Goal: Task Accomplishment & Management: Manage account settings

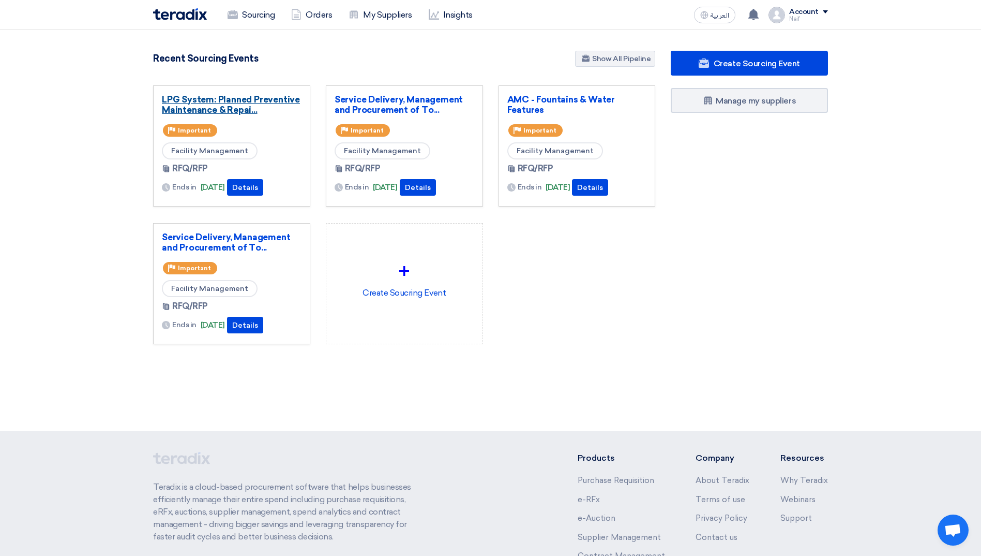
click at [197, 96] on link "LPG System: Planned Preventive Maintenance & Repai..." at bounding box center [232, 104] width 140 height 21
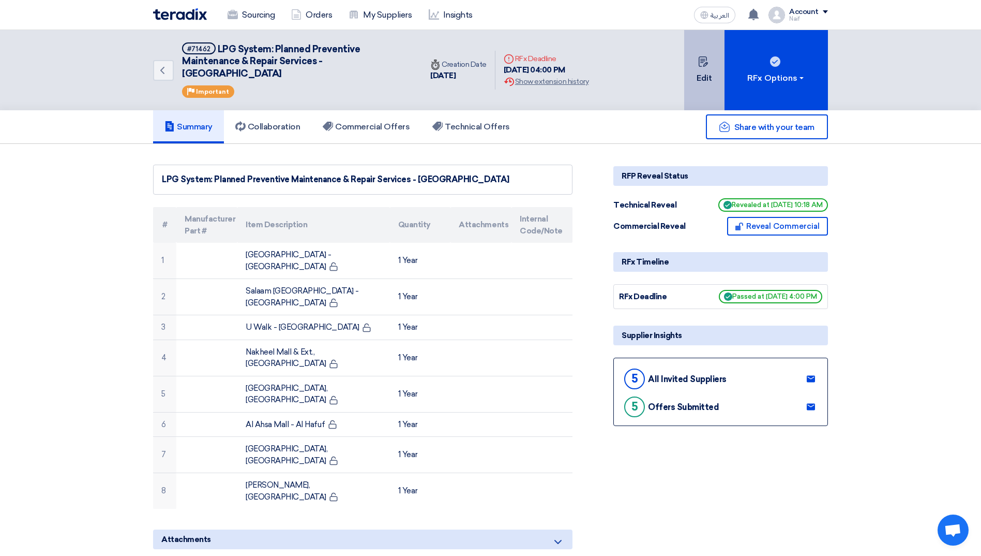
click at [708, 81] on button "Edit" at bounding box center [704, 70] width 40 height 80
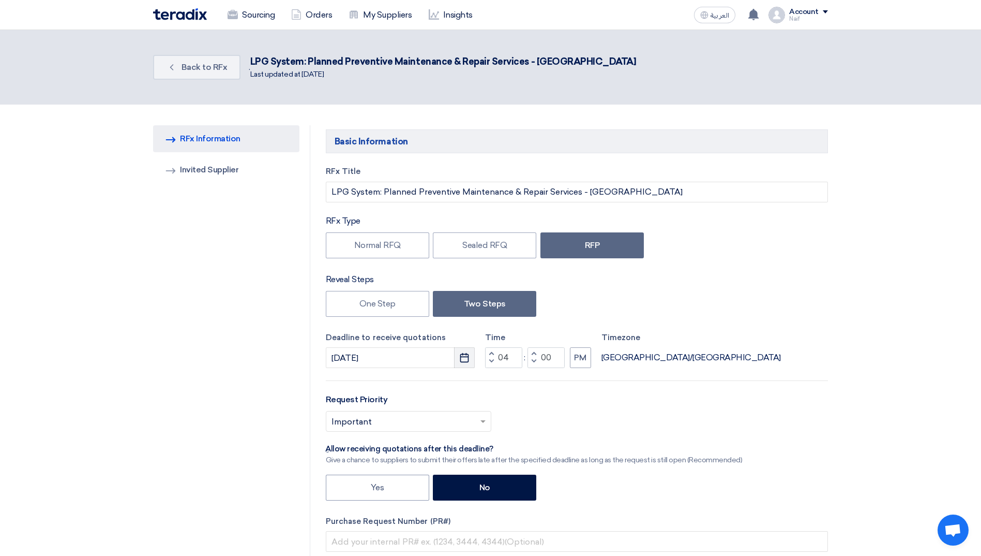
click at [459, 356] on button "Pick a date" at bounding box center [464, 357] width 21 height 21
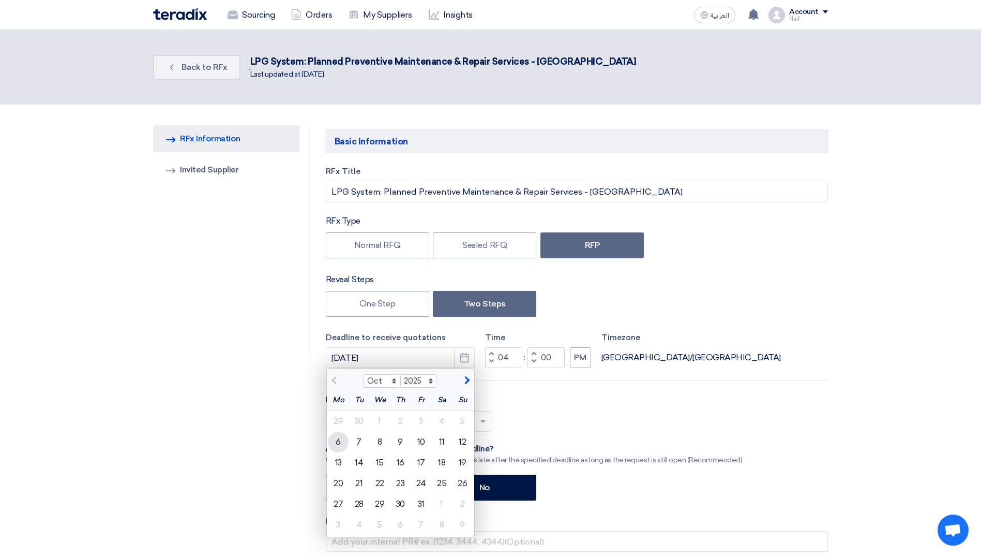
click at [343, 444] on div "6" at bounding box center [338, 441] width 21 height 21
type input "10/6/2025"
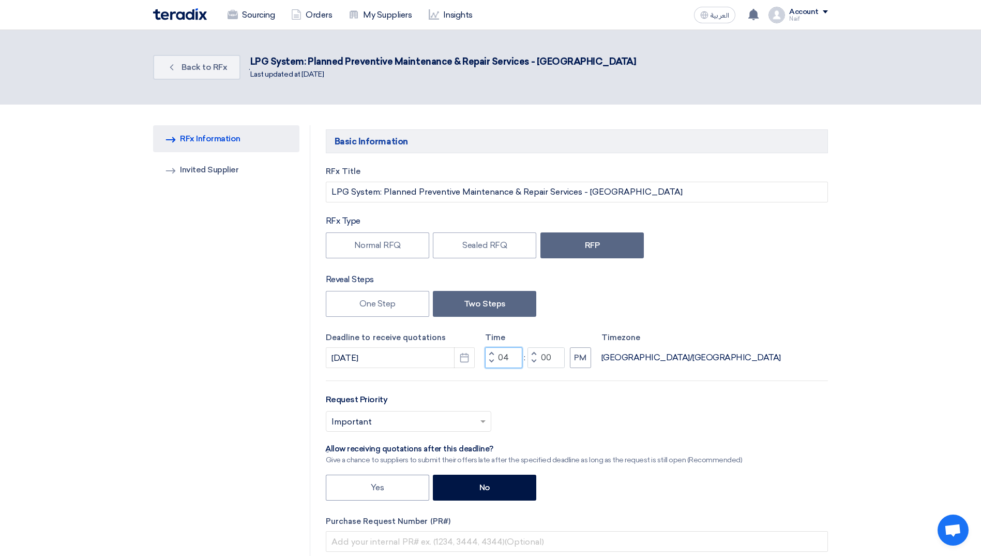
drag, startPoint x: 515, startPoint y: 358, endPoint x: 489, endPoint y: 359, distance: 26.4
click at [489, 359] on div "Increment hours 04 Decrement hours" at bounding box center [503, 357] width 37 height 21
click at [738, 366] on div "Deadline to receive quotations 10/6/2025 Pick a date Time Increment hours 01 De…" at bounding box center [577, 350] width 502 height 37
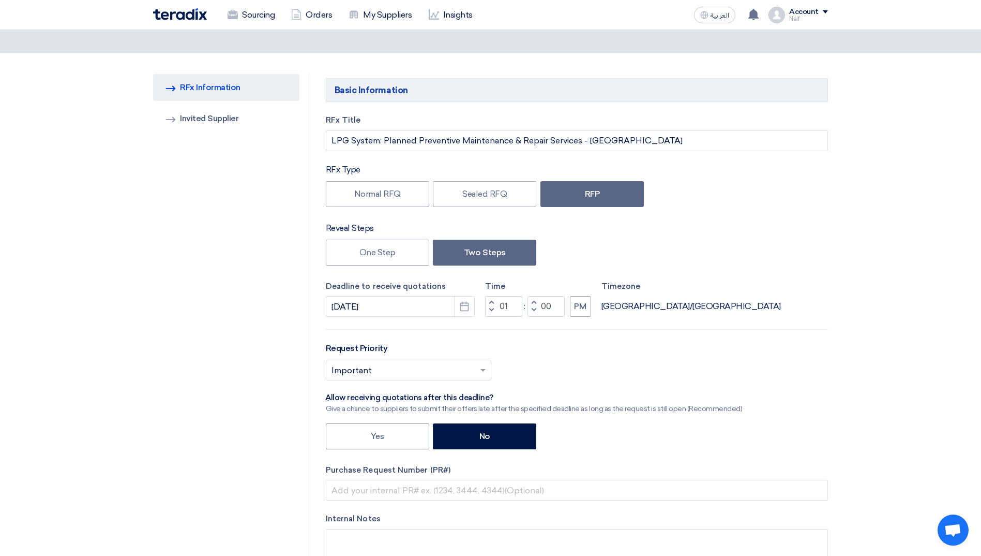
scroll to position [52, 0]
drag, startPoint x: 515, startPoint y: 305, endPoint x: 494, endPoint y: 305, distance: 21.2
click at [494, 305] on div "Increment hours 01 Decrement hours" at bounding box center [503, 305] width 37 height 21
type input "12"
drag, startPoint x: 556, startPoint y: 304, endPoint x: 524, endPoint y: 306, distance: 32.1
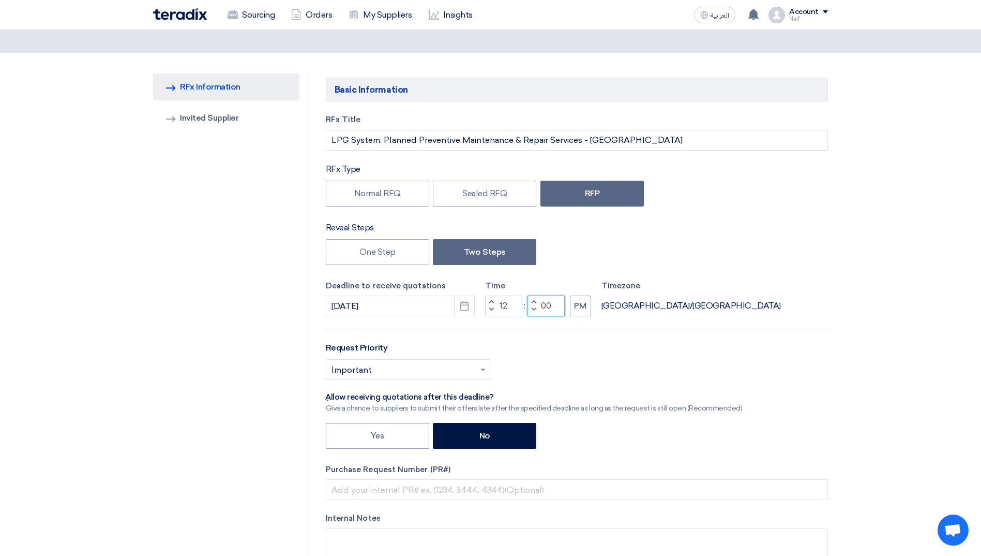
click at [524, 306] on div "Increment hours 12 Decrement hours : Increment minutes 00 Decrement minutes PM" at bounding box center [538, 305] width 106 height 21
type input "30"
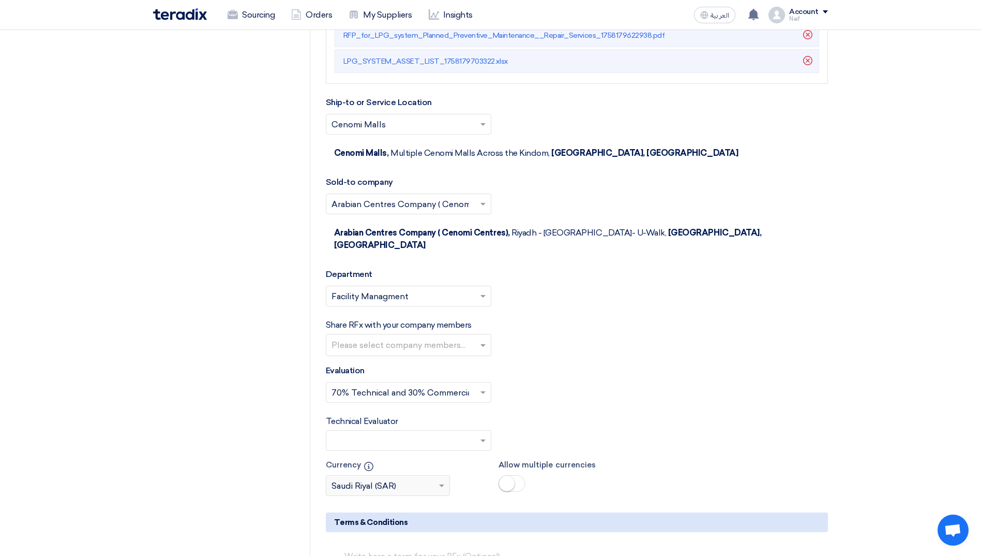
scroll to position [2042, 0]
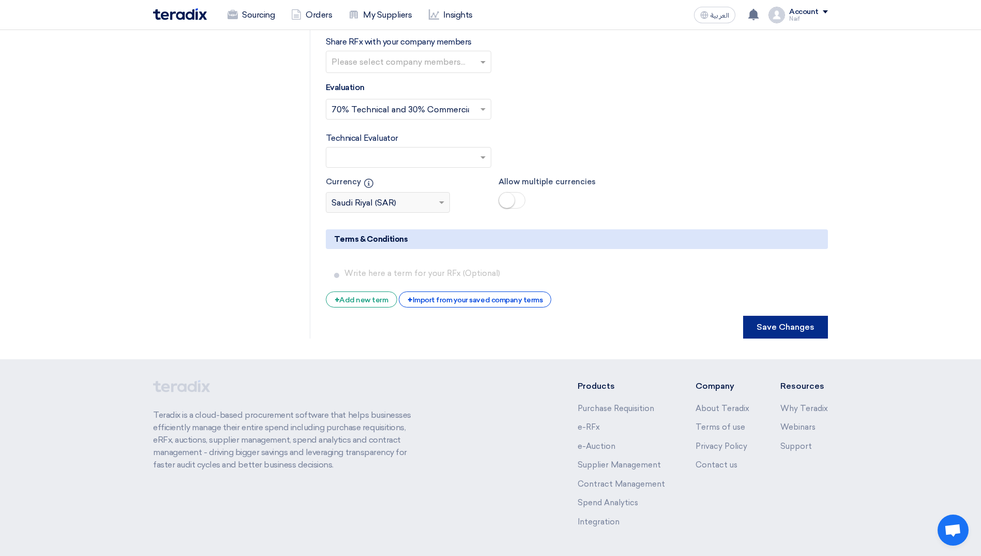
click at [784, 316] on button "Save Changes" at bounding box center [785, 327] width 85 height 23
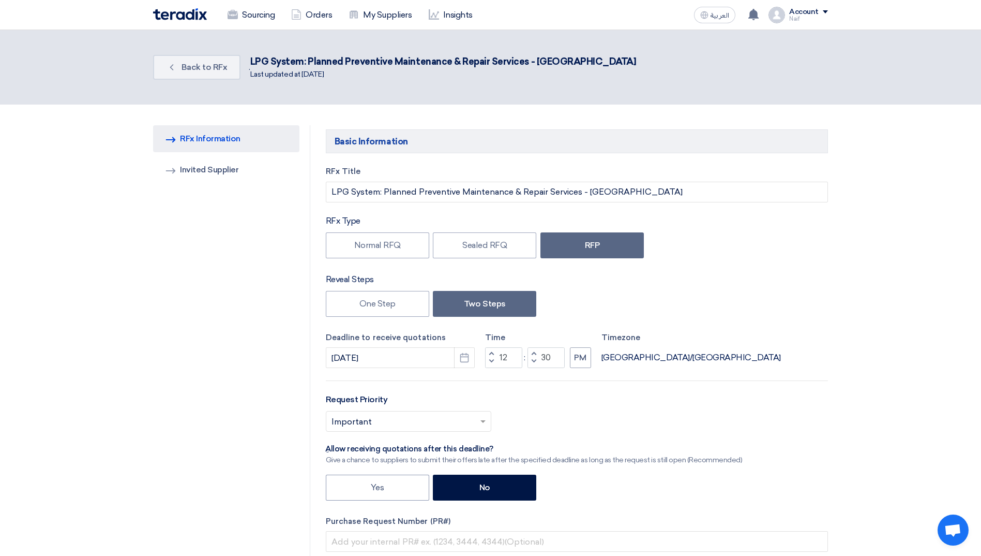
click at [163, 9] on img at bounding box center [180, 14] width 54 height 12
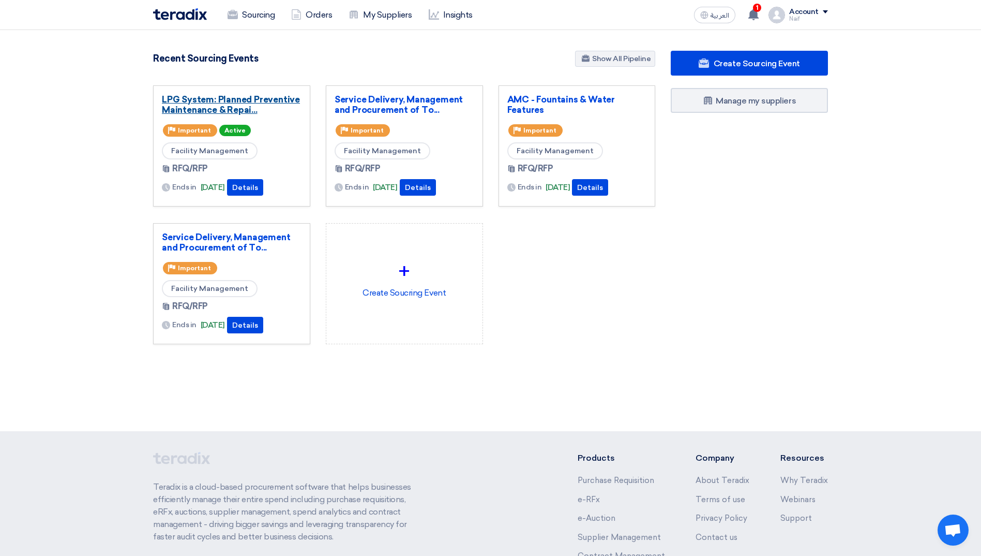
click at [235, 105] on link "LPG System: Planned Preventive Maintenance & Repai..." at bounding box center [232, 104] width 140 height 21
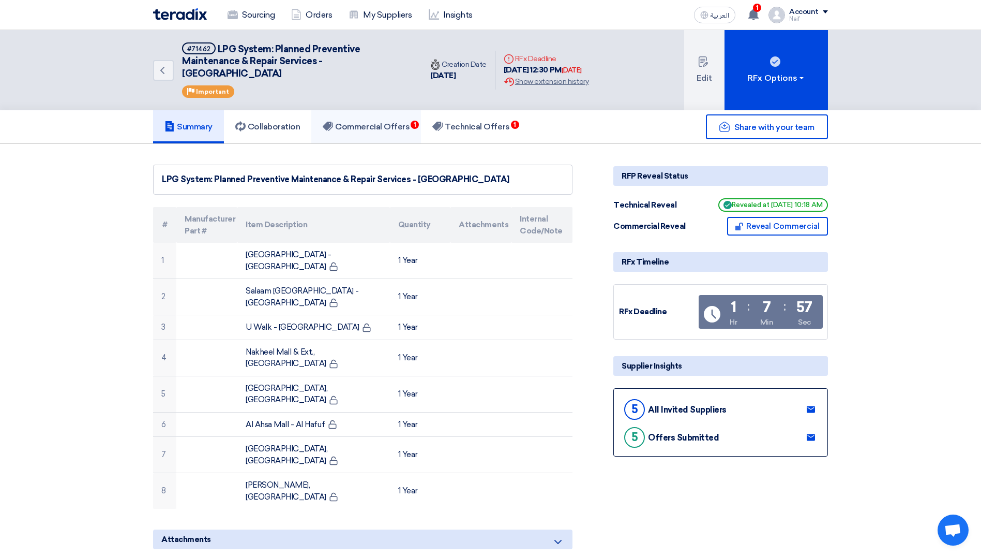
click at [391, 128] on h5 "Commercial Offers 1" at bounding box center [366, 127] width 87 height 10
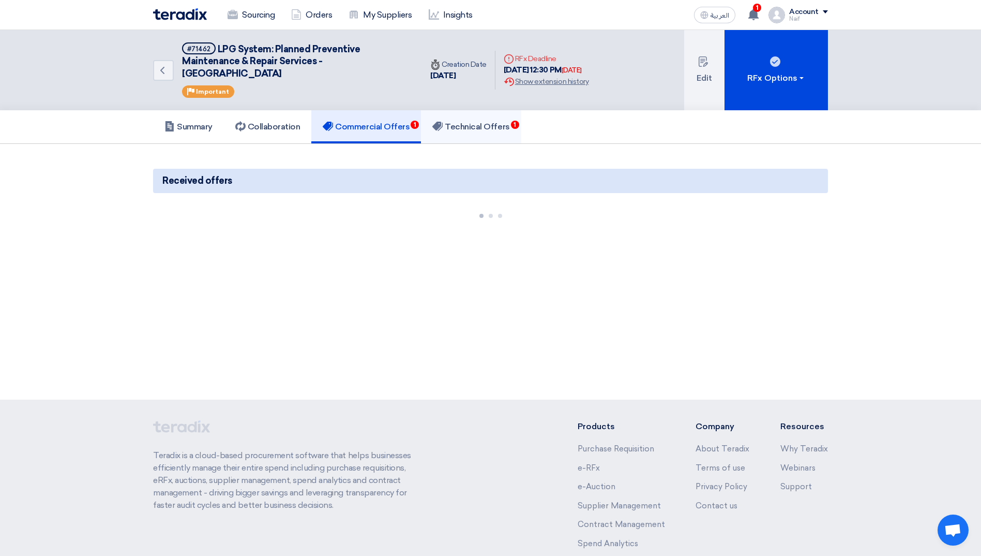
click at [455, 128] on h5 "Technical Offers 1" at bounding box center [471, 127] width 77 height 10
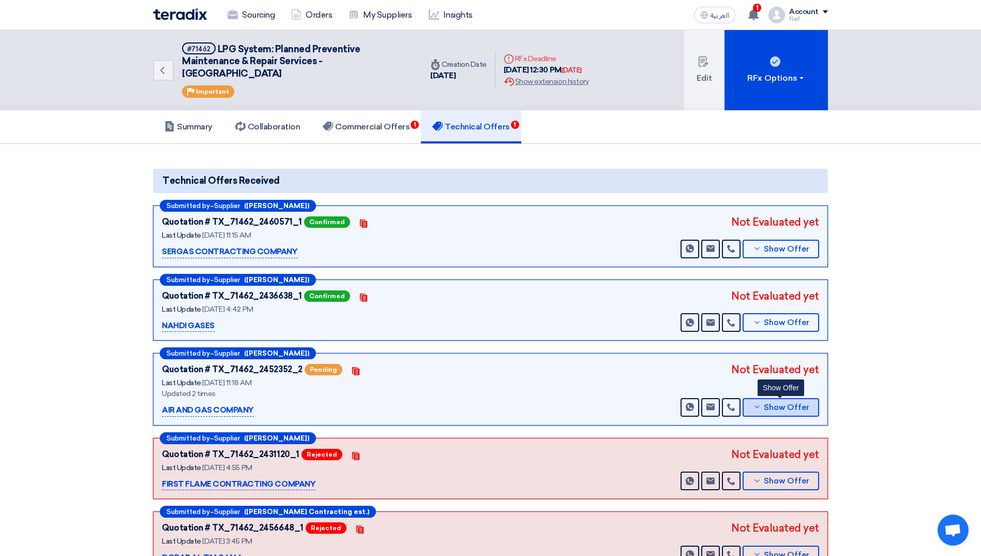
click at [794, 400] on button "Show Offer" at bounding box center [781, 407] width 77 height 19
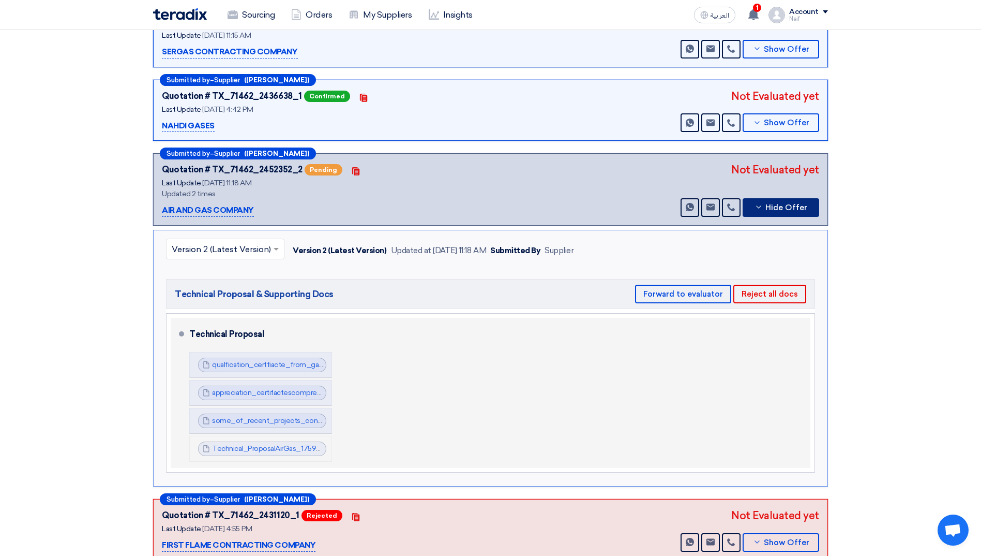
scroll to position [207, 0]
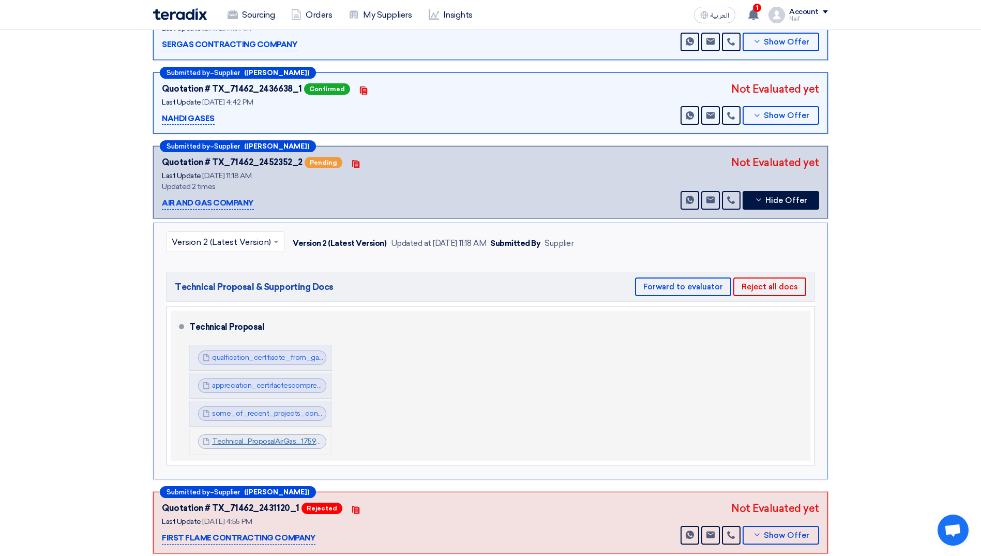
click at [259, 441] on link "Technical_ProposalAirGas_1759738594681.pdf" at bounding box center [289, 441] width 154 height 9
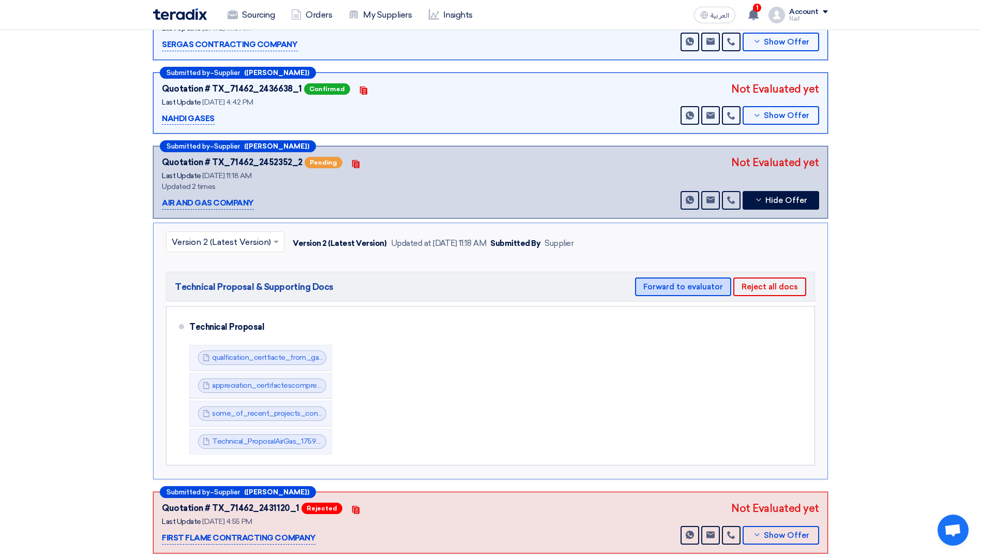
click at [687, 283] on button "Forward to evaluator" at bounding box center [683, 286] width 96 height 19
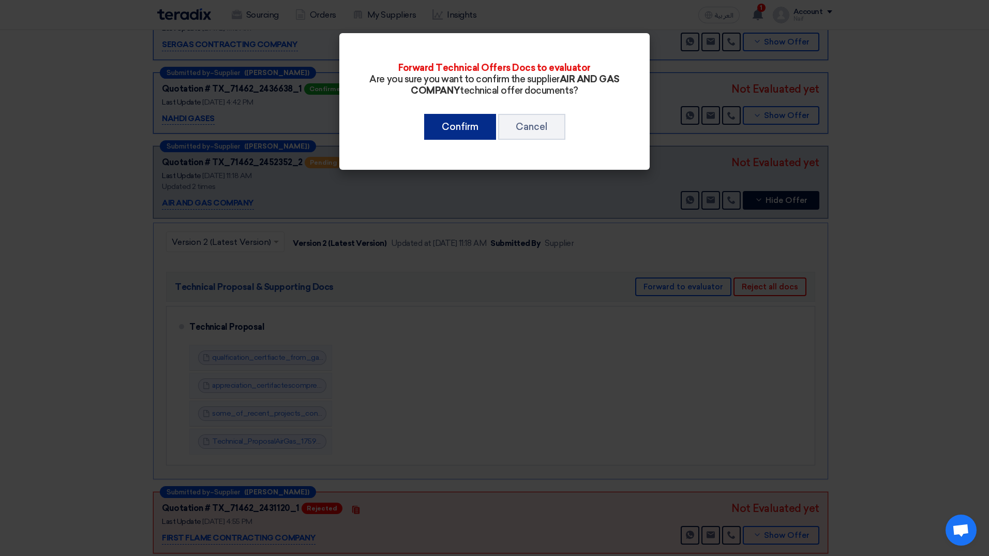
click at [468, 128] on button "Confirm" at bounding box center [460, 127] width 72 height 26
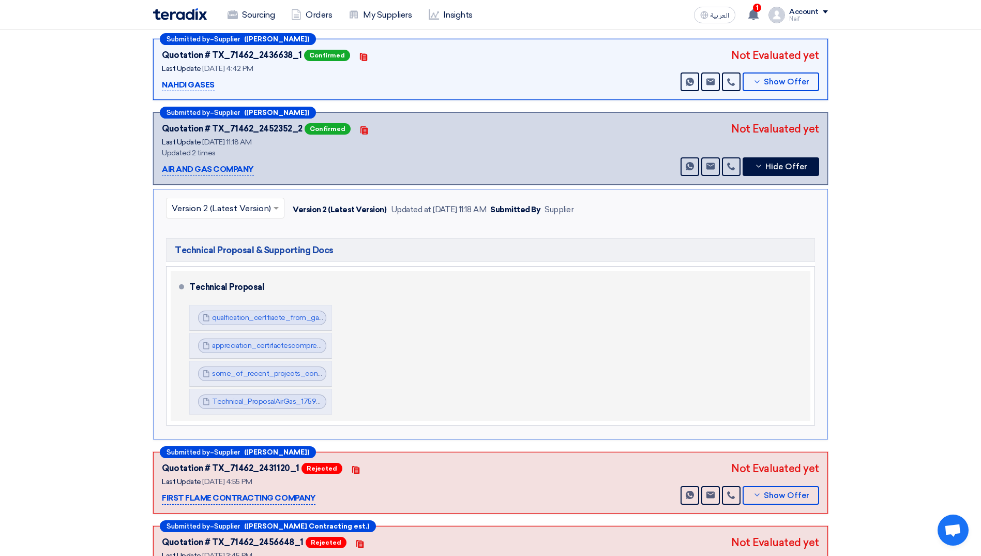
scroll to position [259, 0]
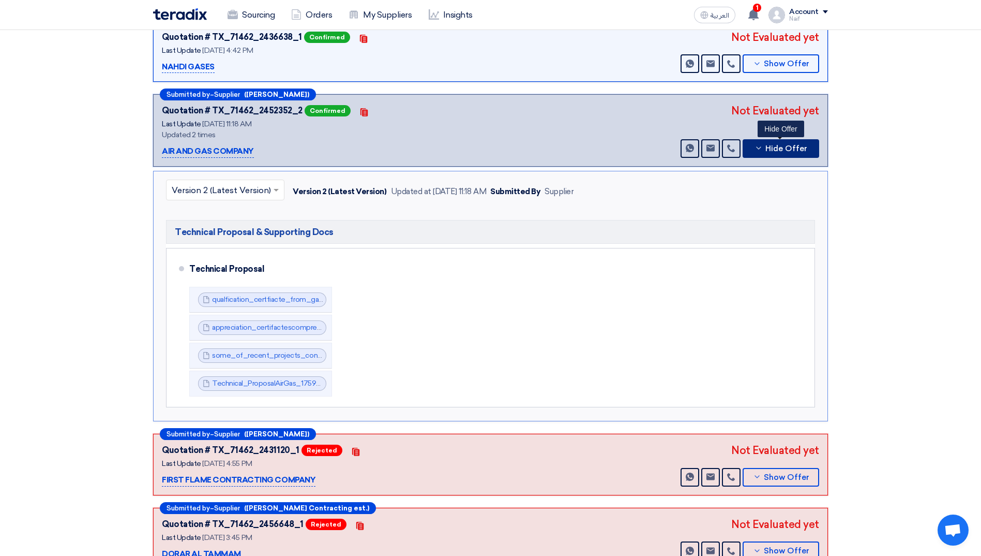
click at [781, 152] on span "Hide Offer" at bounding box center [787, 149] width 42 height 8
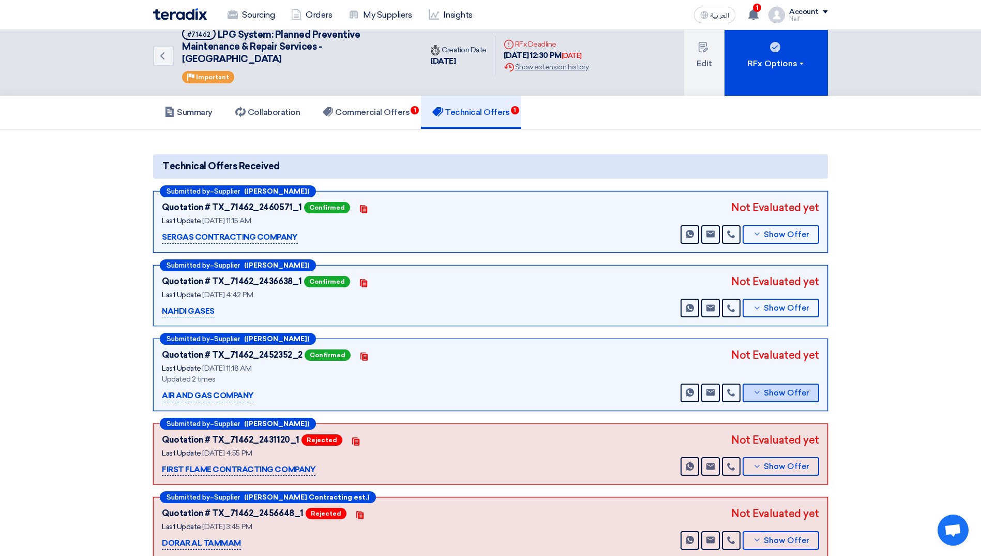
scroll to position [0, 0]
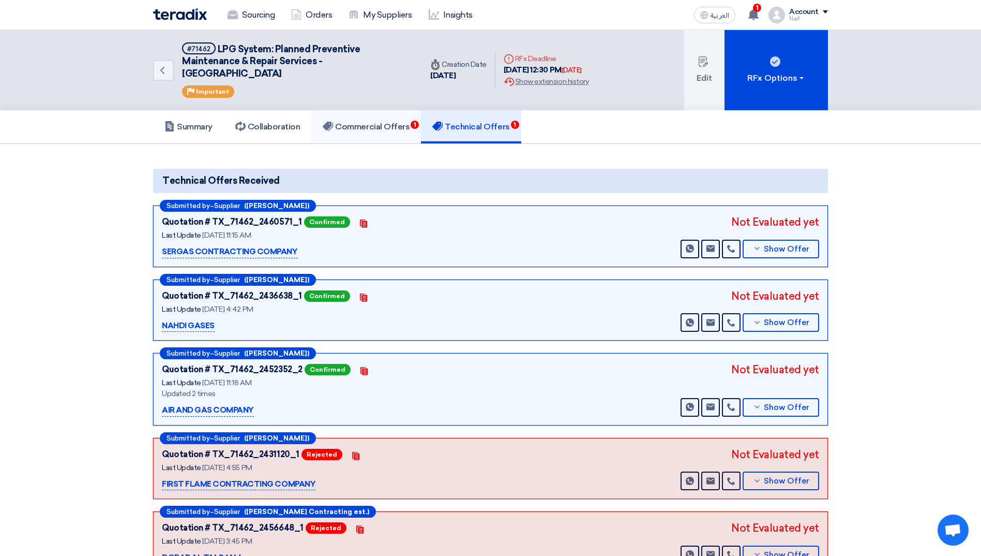
click at [351, 142] on link "Commercial Offers 1" at bounding box center [366, 126] width 110 height 33
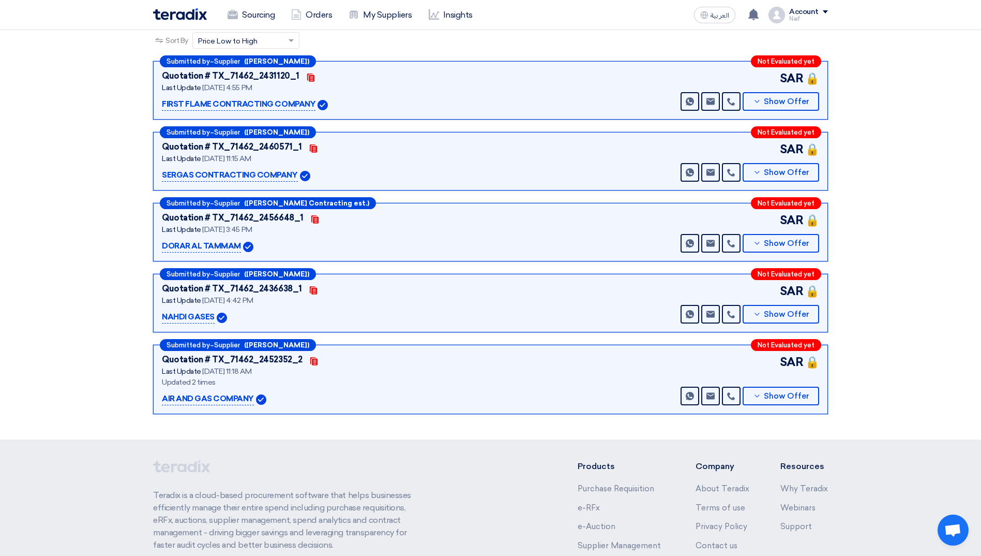
scroll to position [33, 0]
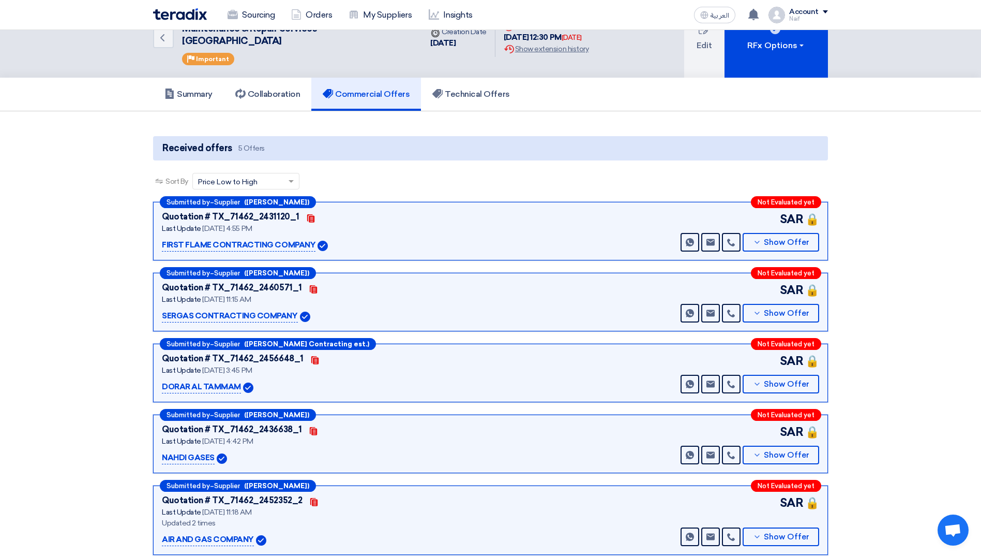
click at [174, 38] on div "Back #71462 LPG System: Planned Preventive Maintenance & Repair Services - Cent…" at bounding box center [287, 37] width 269 height 80
click at [171, 37] on link "Back" at bounding box center [163, 37] width 21 height 21
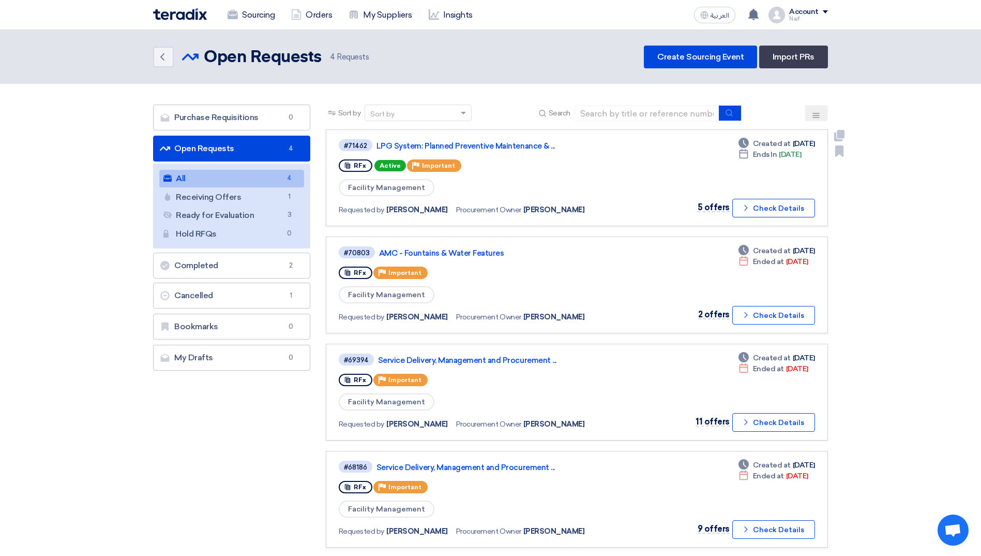
click at [519, 140] on div "#71462 LPG System: Planned Preventive Maintenance & ..." at bounding box center [488, 145] width 299 height 14
click at [516, 146] on link "LPG System: Planned Preventive Maintenance & ..." at bounding box center [506, 145] width 259 height 9
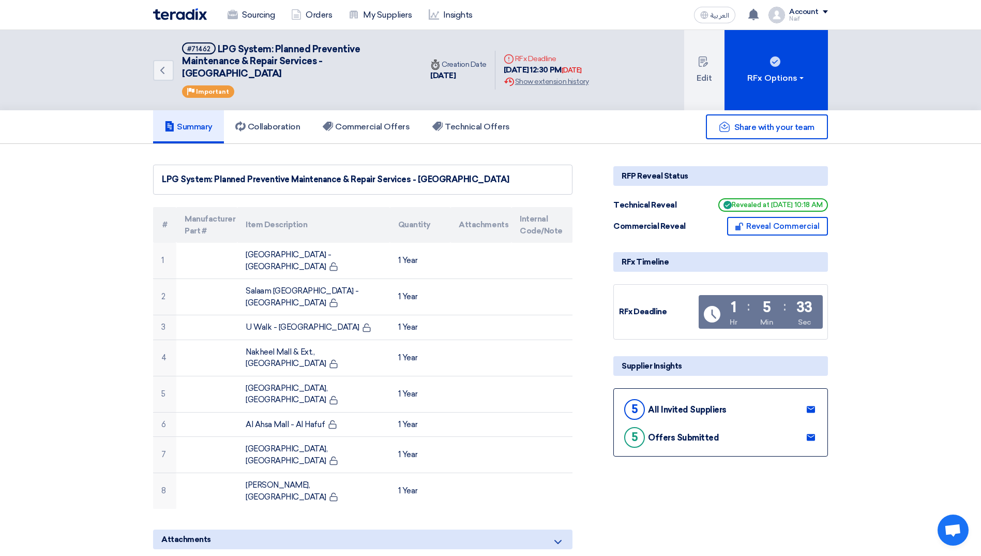
click at [813, 440] on use at bounding box center [811, 437] width 8 height 7
click at [287, 135] on link "Collaboration 1" at bounding box center [268, 126] width 88 height 33
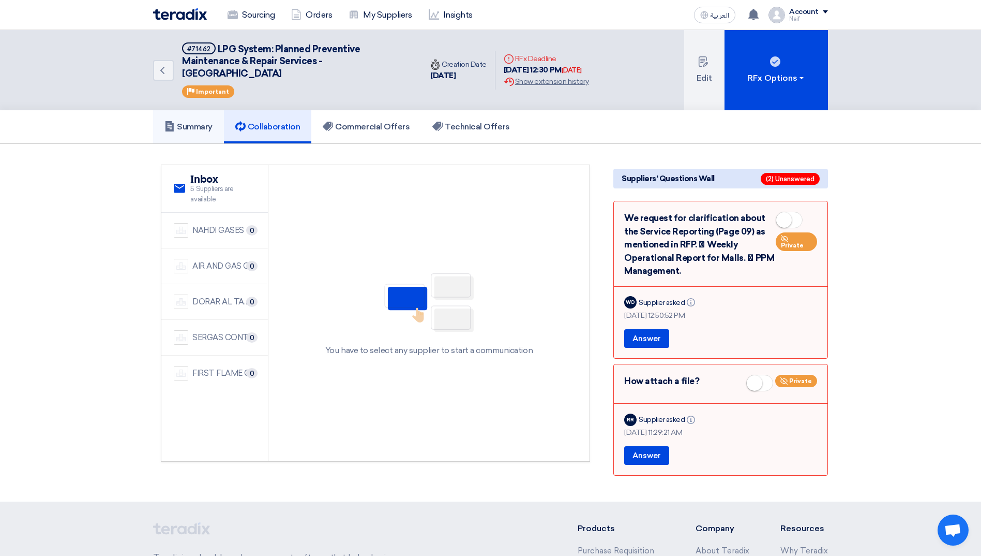
click at [184, 126] on h5 "Summary" at bounding box center [189, 127] width 48 height 10
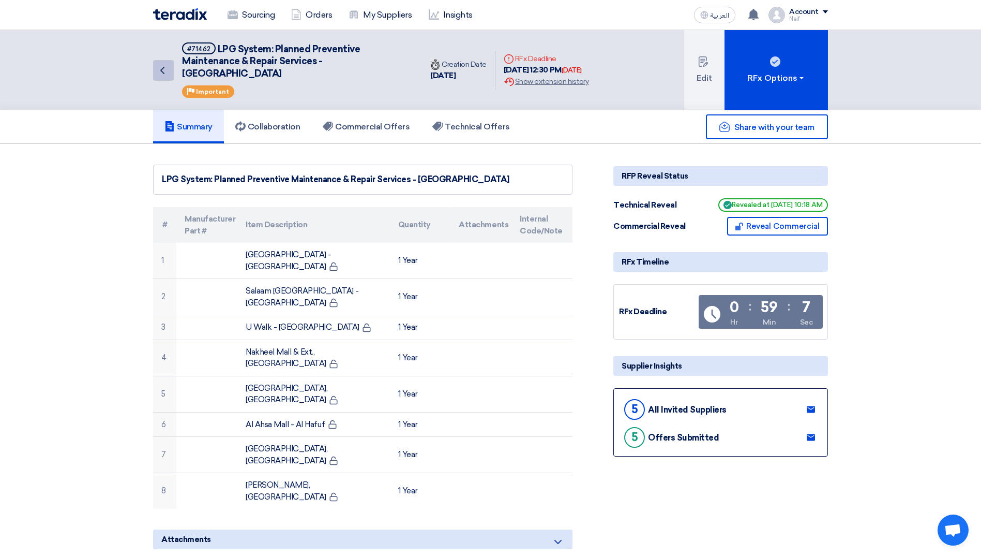
click at [165, 61] on link "Back" at bounding box center [163, 70] width 21 height 21
